Goal: Task Accomplishment & Management: Manage account settings

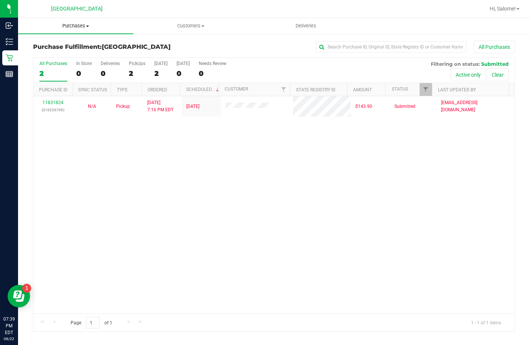
click at [90, 24] on span "Purchases" at bounding box center [75, 26] width 115 height 7
click at [75, 42] on span "Summary of purchases" at bounding box center [56, 45] width 77 height 6
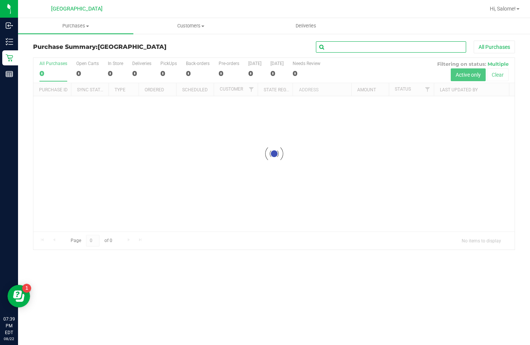
click at [365, 45] on input "text" at bounding box center [391, 46] width 150 height 11
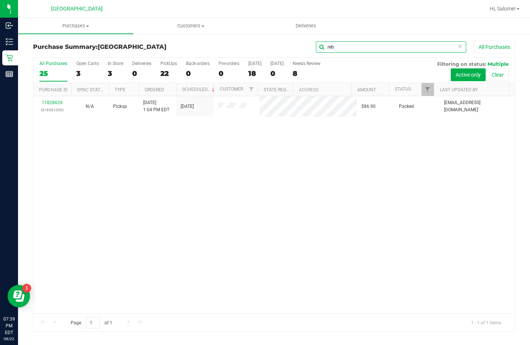
type input "reb"
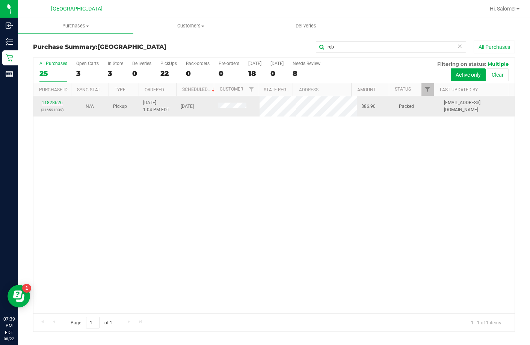
click at [48, 102] on link "11828626" at bounding box center [52, 102] width 21 height 5
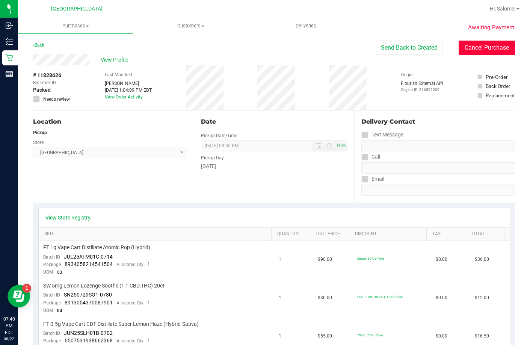
click at [468, 46] on button "Cancel Purchase" at bounding box center [487, 48] width 56 height 14
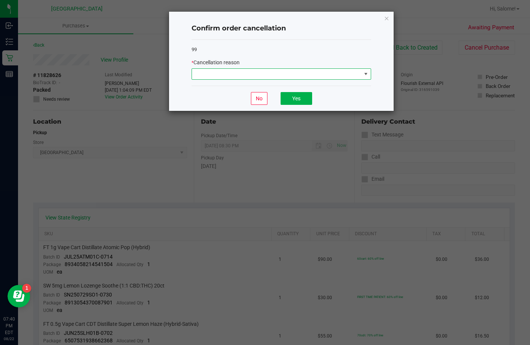
click at [343, 76] on span at bounding box center [277, 74] width 170 height 11
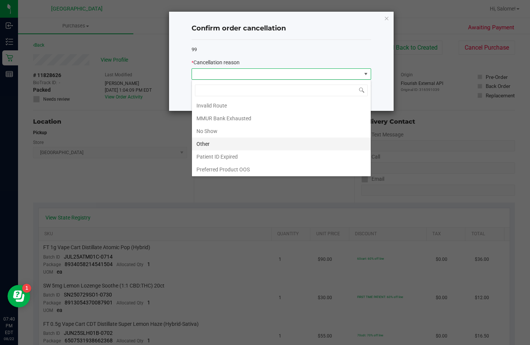
scroll to position [40, 0]
click at [242, 141] on li "Other" at bounding box center [281, 143] width 179 height 13
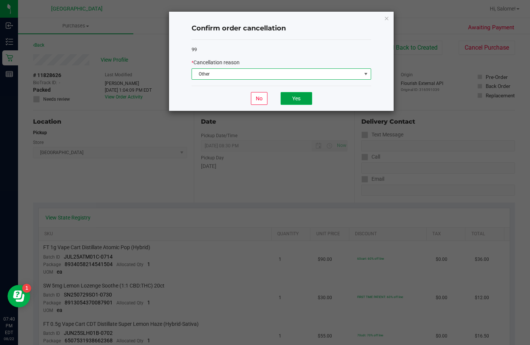
click at [291, 100] on button "Yes" at bounding box center [297, 98] width 32 height 13
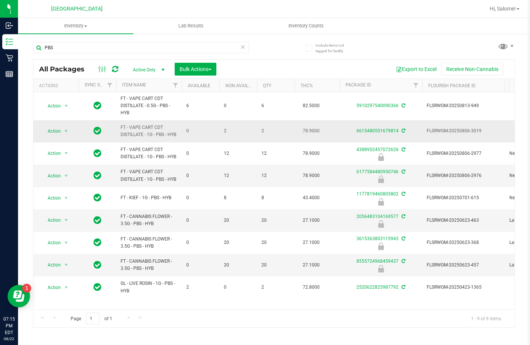
click at [157, 131] on span "FT - VAPE CART CDT DISTILLATE - 1G - PBS - HYB" at bounding box center [149, 131] width 57 height 14
copy tr "FT - VAPE CART CDT DISTILLATE - 1G - PBS - HYB"
click at [147, 50] on input "PBS" at bounding box center [141, 47] width 216 height 11
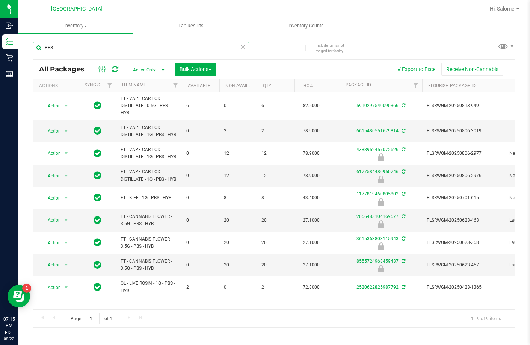
click at [147, 50] on input "PBS" at bounding box center [141, 47] width 216 height 11
paste input "FT - VAPE CART CDT DISTILLATE - 1G - PBS - HYB"
type input "FT - VAPE CART CDT DISTILLATE - 1G - PBS - HYB"
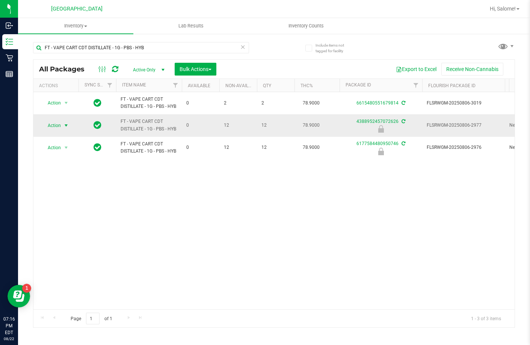
click at [54, 127] on span "Action" at bounding box center [51, 125] width 20 height 11
click at [78, 209] on li "Unlock package" at bounding box center [65, 214] width 48 height 11
